Goal: Register for event/course

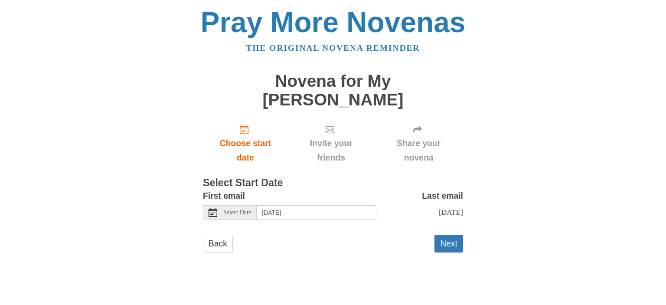
click at [237, 209] on span "Select Date" at bounding box center [237, 212] width 28 height 6
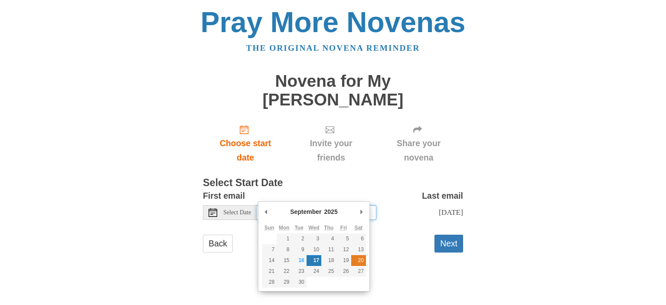
type input "Saturday, September 20th"
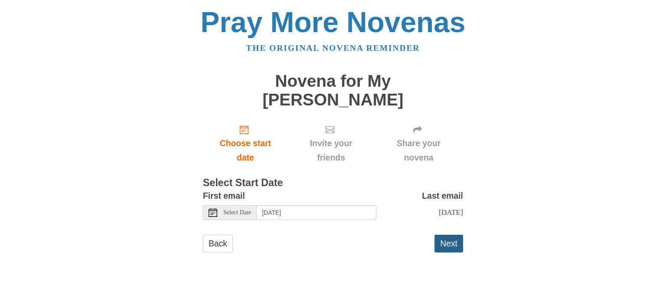
click at [448, 235] on button "Next" at bounding box center [448, 244] width 29 height 18
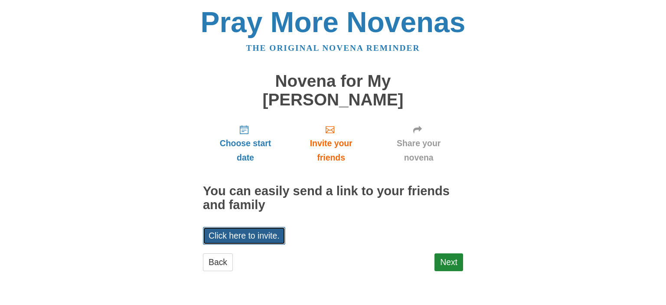
click at [245, 227] on link "Click here to invite." at bounding box center [244, 236] width 82 height 18
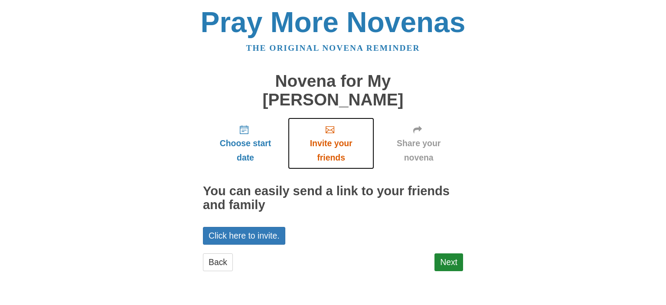
click at [330, 136] on span "Invite your friends" at bounding box center [331, 150] width 69 height 29
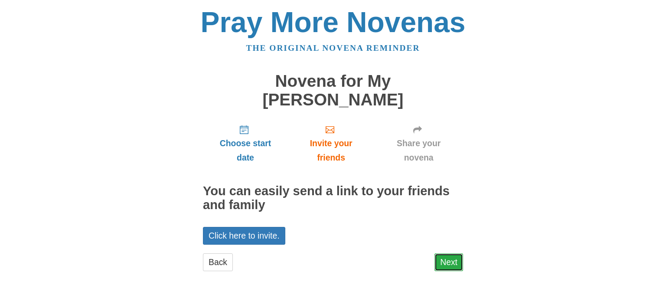
click at [457, 253] on link "Next" at bounding box center [448, 262] width 29 height 18
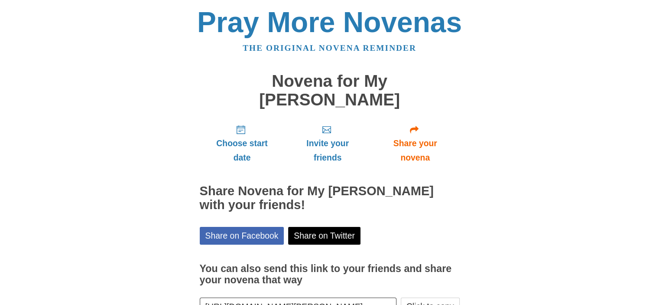
scroll to position [43, 0]
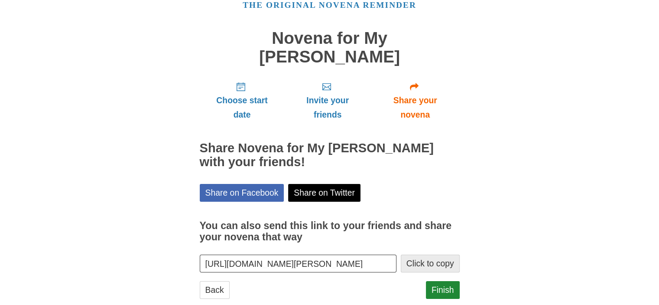
click at [444, 255] on button "Click to copy" at bounding box center [430, 264] width 59 height 18
